Goal: Information Seeking & Learning: Learn about a topic

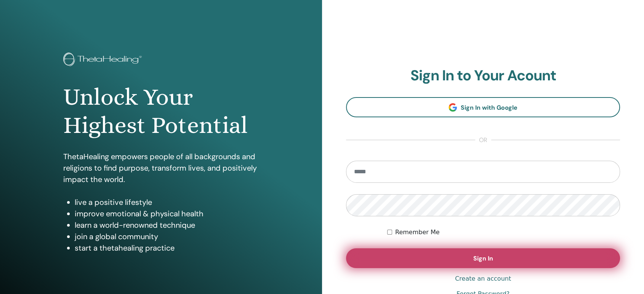
type input "**********"
click at [466, 258] on button "Sign In" at bounding box center [483, 259] width 274 height 20
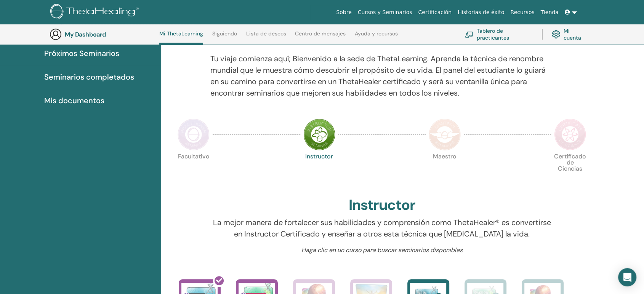
scroll to position [76, 0]
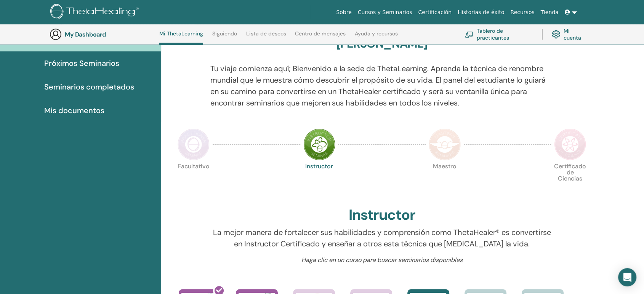
click at [192, 148] on img at bounding box center [194, 145] width 32 height 32
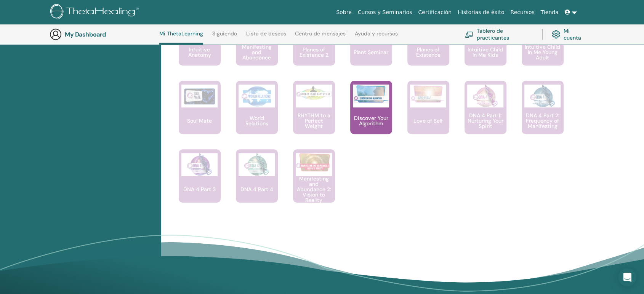
scroll to position [543, 0]
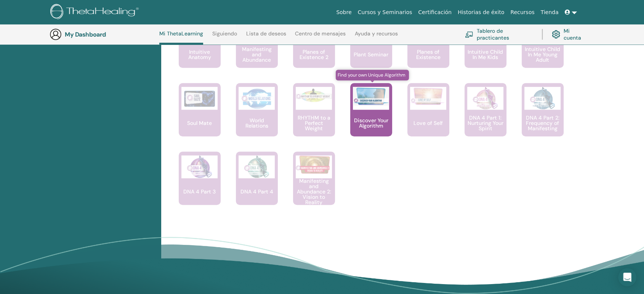
click at [369, 118] on p "Discover Your Algorithm" at bounding box center [371, 123] width 42 height 11
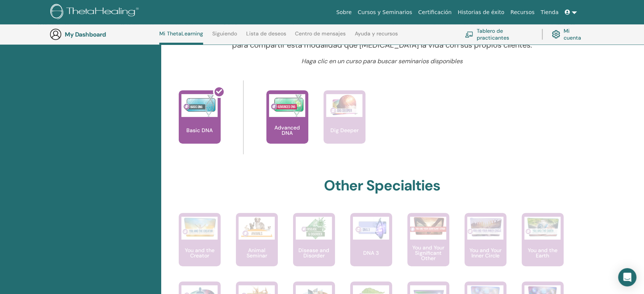
scroll to position [281, 0]
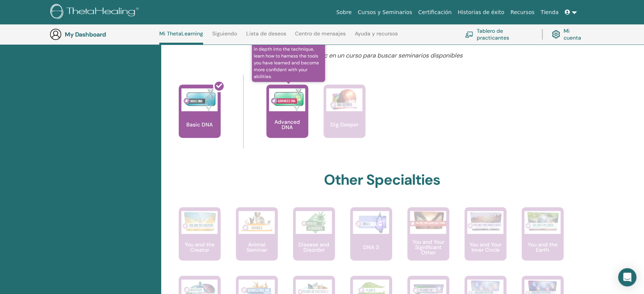
click at [293, 121] on p "Advanced DNA" at bounding box center [288, 124] width 42 height 11
